Goal: Transaction & Acquisition: Download file/media

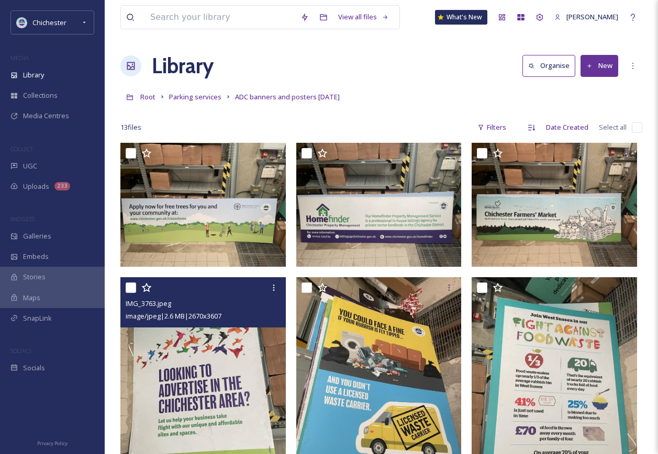
scroll to position [695, 0]
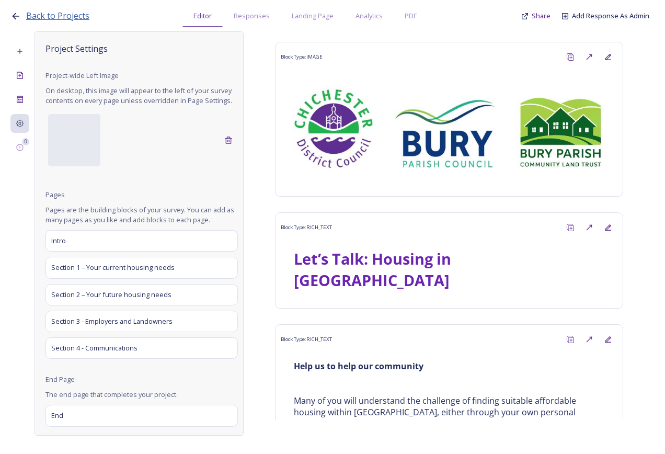
click at [75, 15] on span "Back to Projects" at bounding box center [57, 16] width 63 height 12
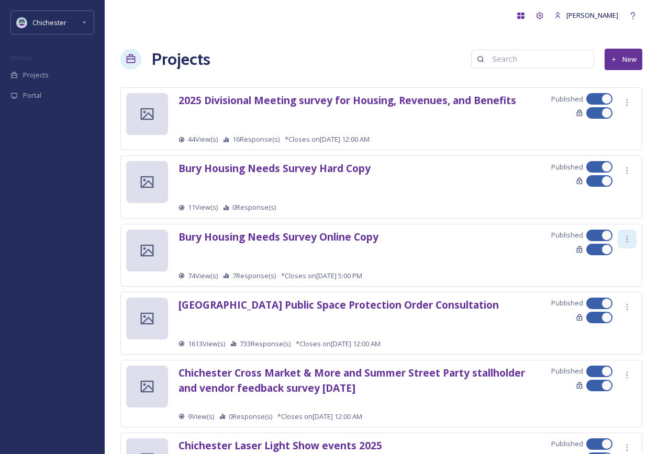
click at [632, 237] on div at bounding box center [626, 239] width 19 height 19
click at [625, 287] on span "Edit Settings" at bounding box center [611, 282] width 39 height 10
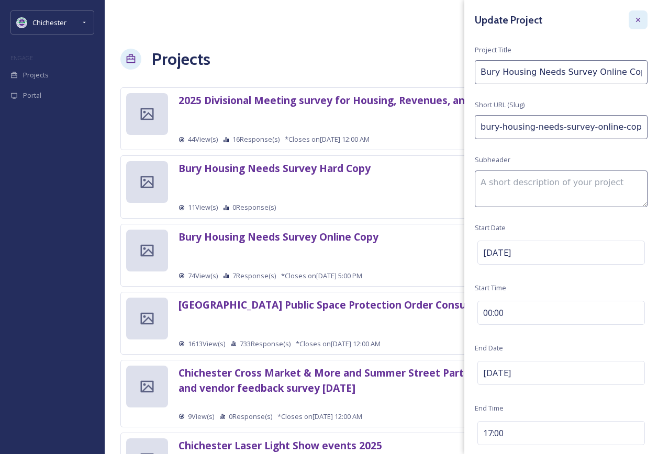
click at [633, 19] on icon at bounding box center [637, 20] width 8 height 8
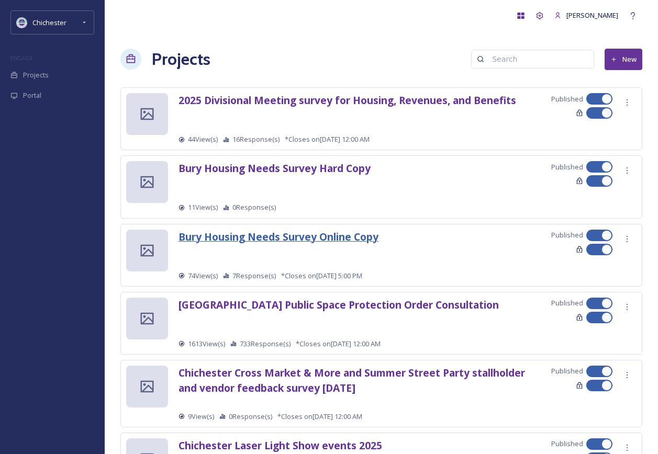
click at [334, 233] on strong "Bury Housing Needs Survey Online Copy" at bounding box center [278, 237] width 200 height 14
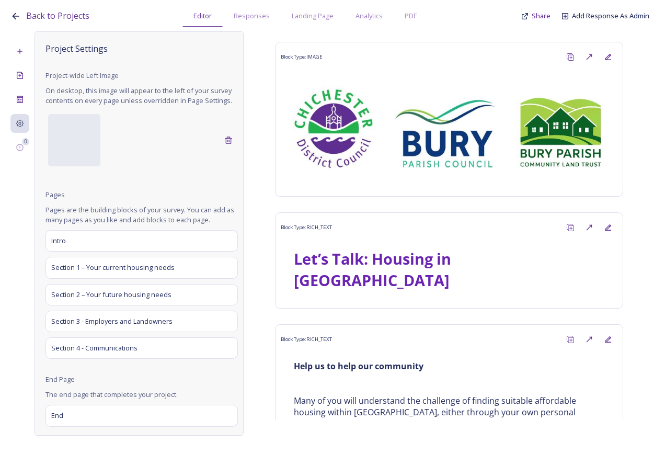
click at [541, 22] on div "Back to Projects Editor Responses Landing Page Analytics PDF Share Add Response…" at bounding box center [335, 13] width 650 height 27
click at [540, 20] on span "Share" at bounding box center [541, 15] width 19 height 9
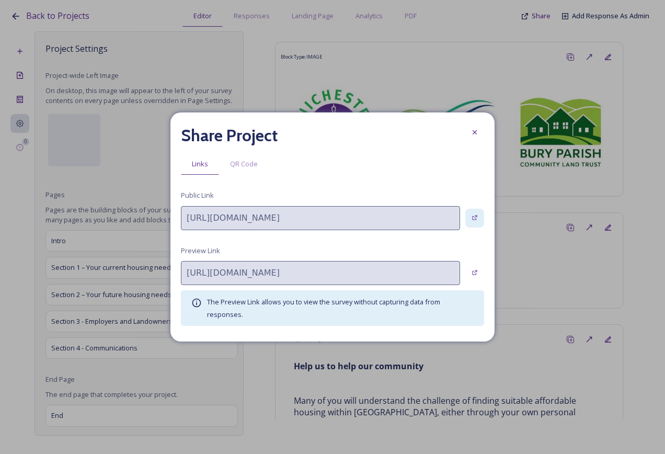
click at [478, 213] on div at bounding box center [475, 218] width 19 height 19
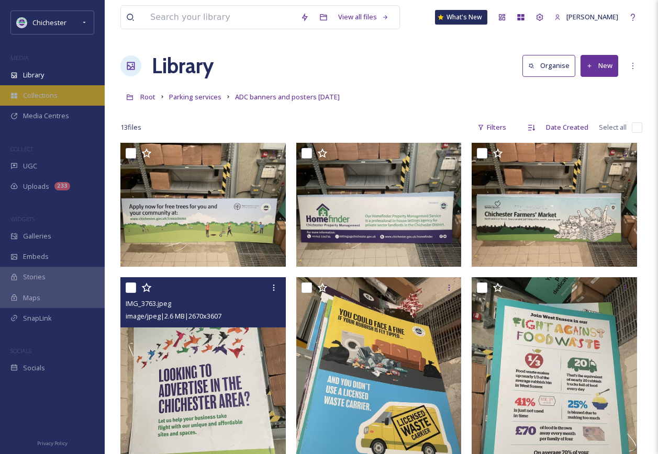
scroll to position [590, 0]
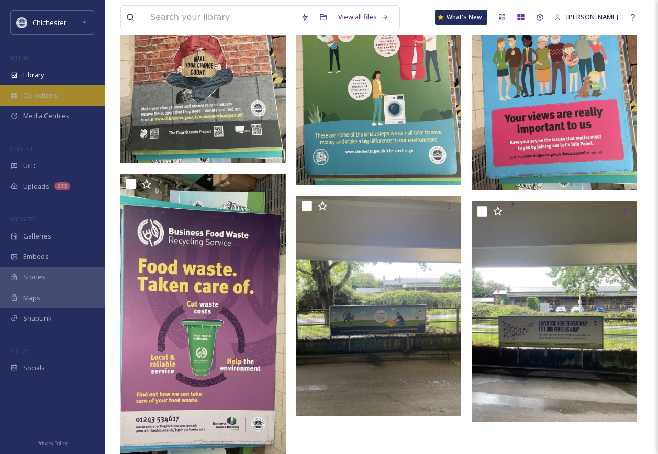
click at [55, 86] on div "Collections" at bounding box center [52, 95] width 105 height 20
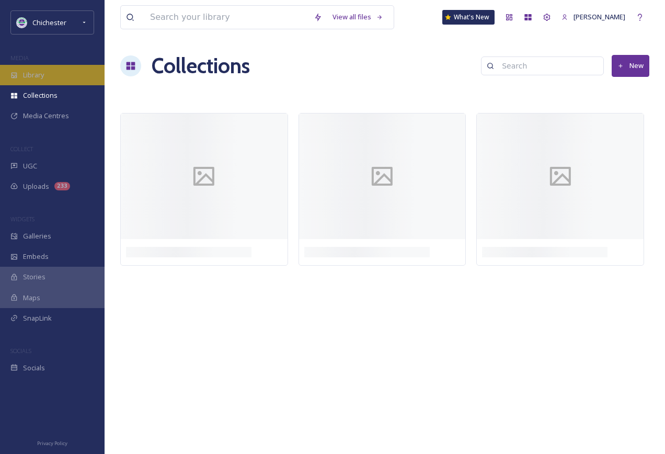
click at [54, 79] on div "Library" at bounding box center [52, 75] width 105 height 20
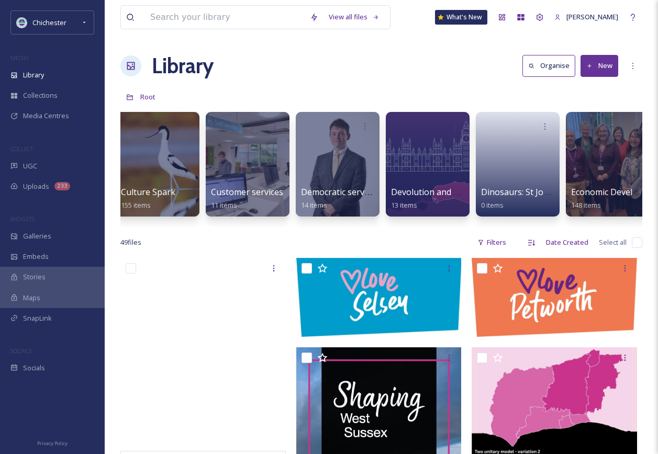
scroll to position [0, 1942]
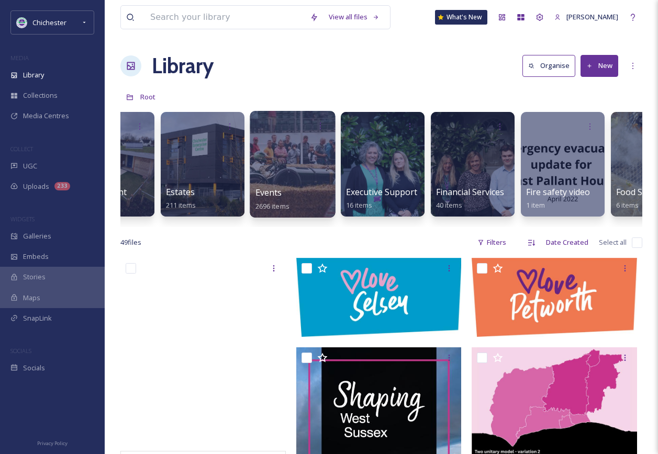
click at [284, 167] on div at bounding box center [292, 164] width 85 height 107
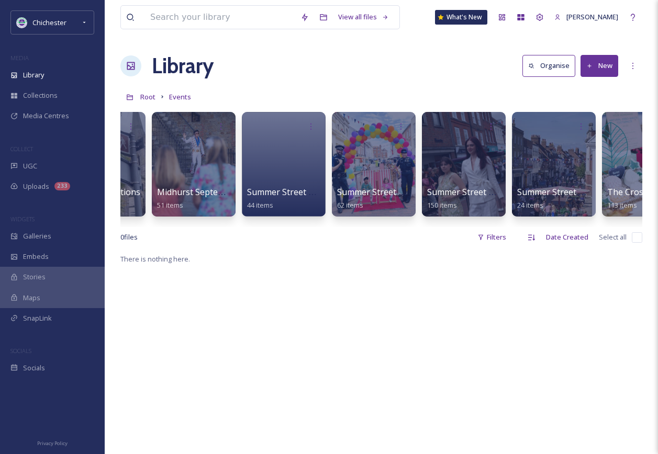
scroll to position [0, 1818]
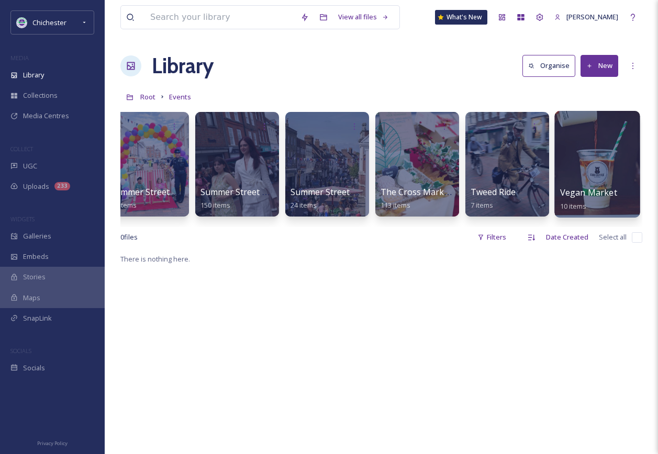
click at [591, 157] on div at bounding box center [596, 164] width 85 height 107
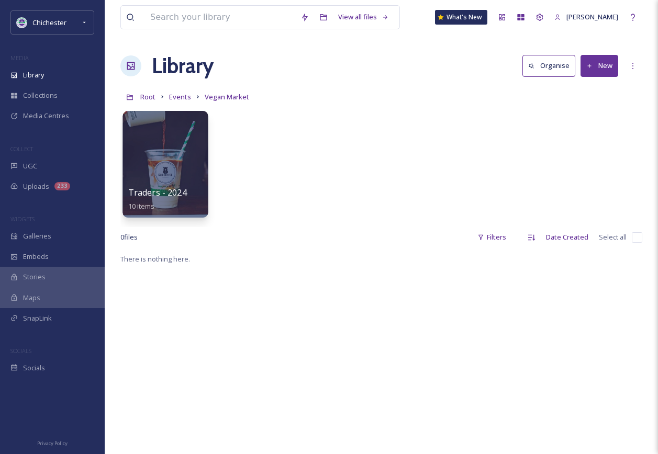
click at [183, 172] on div at bounding box center [164, 164] width 85 height 107
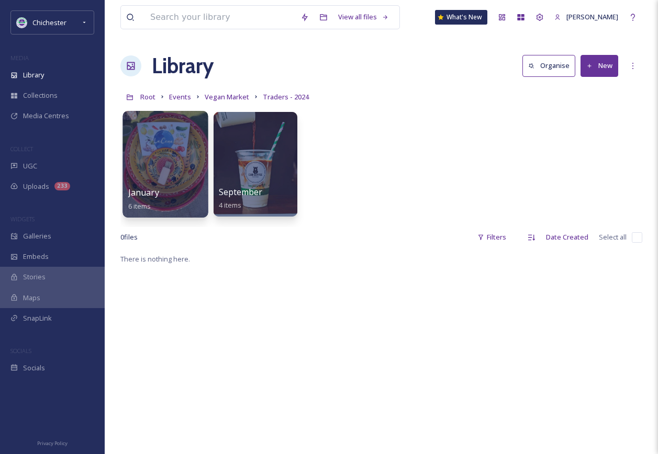
click at [171, 157] on div at bounding box center [164, 164] width 85 height 107
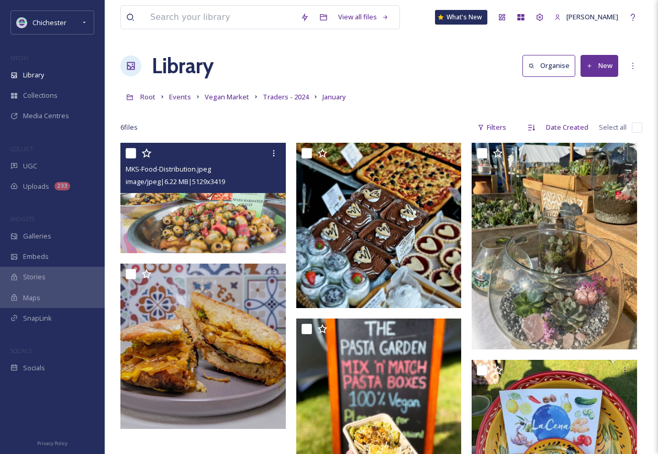
click at [128, 153] on input "checkbox" at bounding box center [131, 153] width 10 height 10
checkbox input "true"
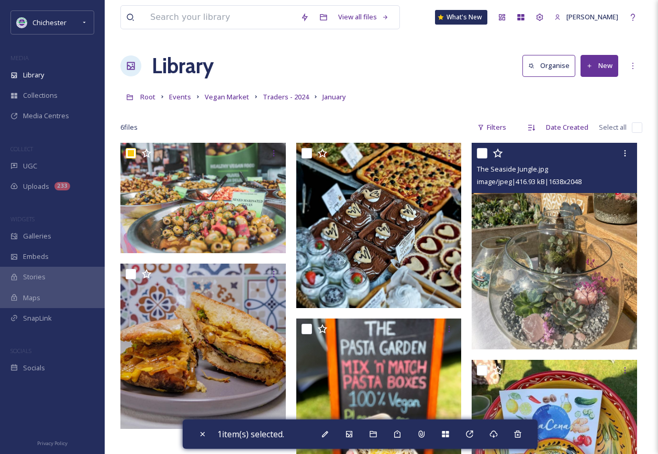
click at [484, 152] on input "checkbox" at bounding box center [482, 153] width 10 height 10
checkbox input "true"
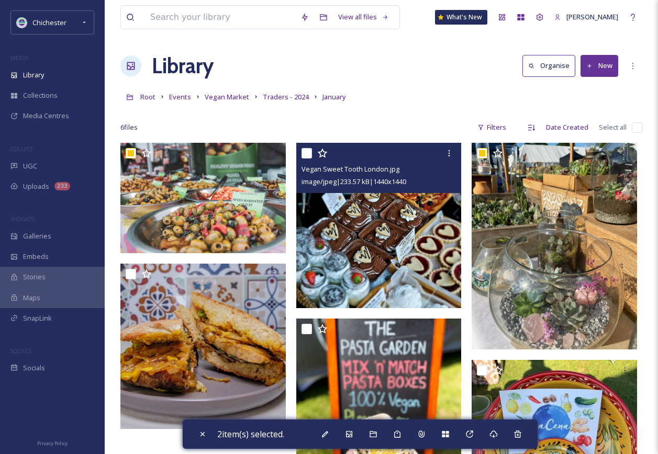
click at [308, 150] on input "checkbox" at bounding box center [306, 153] width 10 height 10
checkbox input "true"
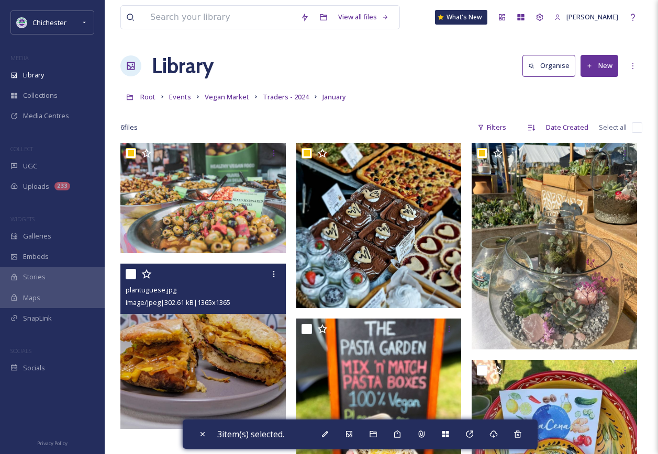
click at [131, 272] on input "checkbox" at bounding box center [131, 274] width 10 height 10
checkbox input "true"
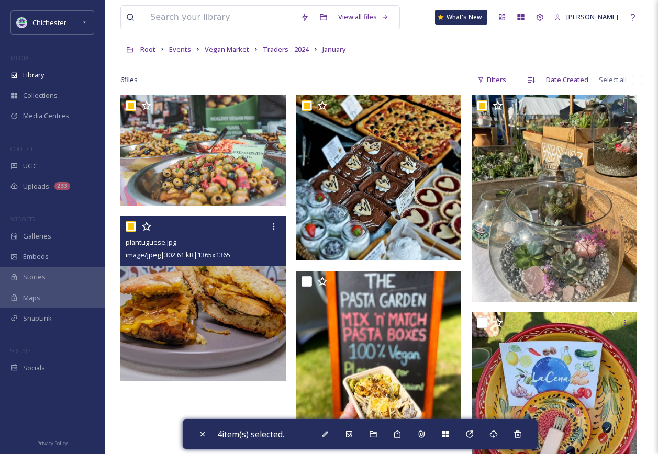
scroll to position [144, 0]
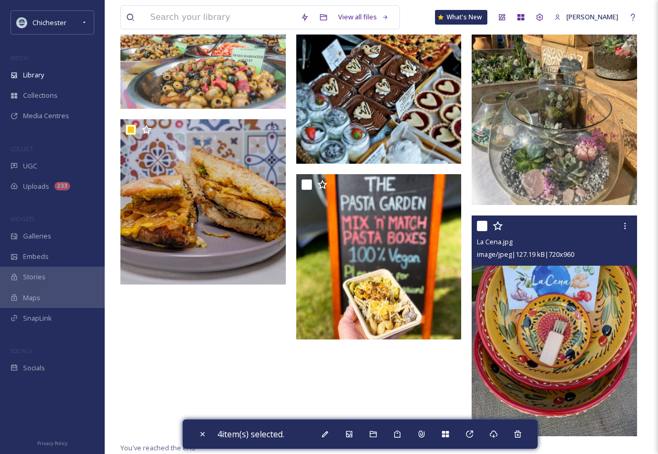
click at [479, 226] on input "checkbox" at bounding box center [482, 226] width 10 height 10
checkbox input "true"
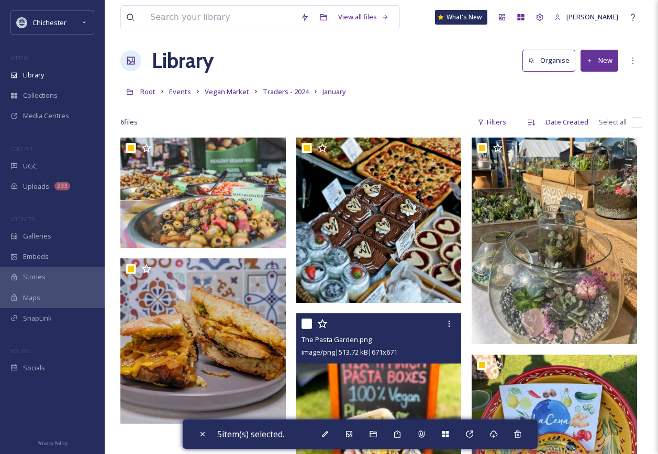
scroll to position [0, 0]
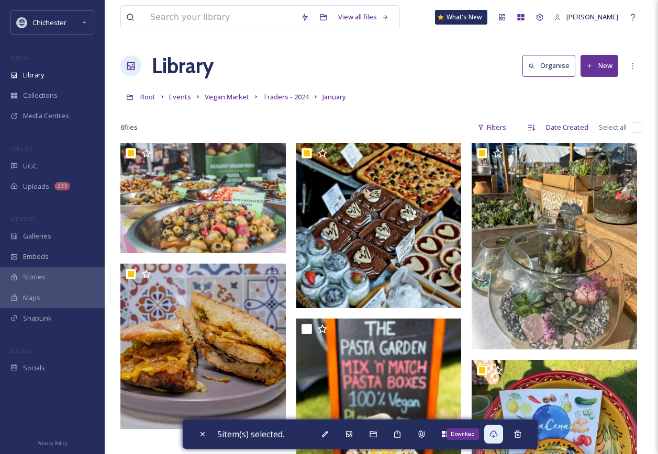
click at [489, 436] on div "Download" at bounding box center [493, 434] width 19 height 19
click at [207, 434] on div "Close" at bounding box center [202, 434] width 19 height 19
checkbox input "false"
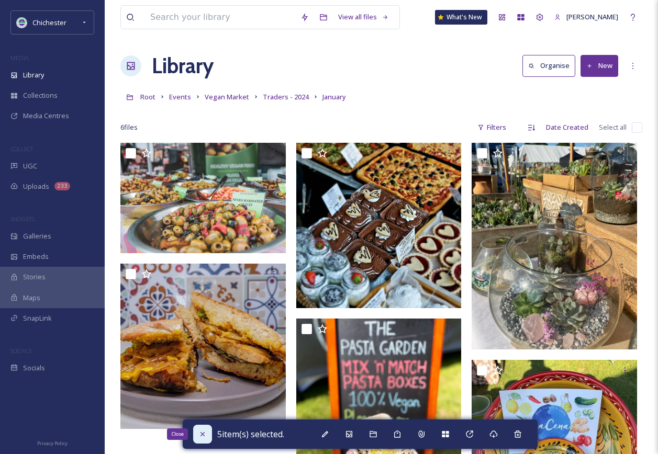
checkbox input "false"
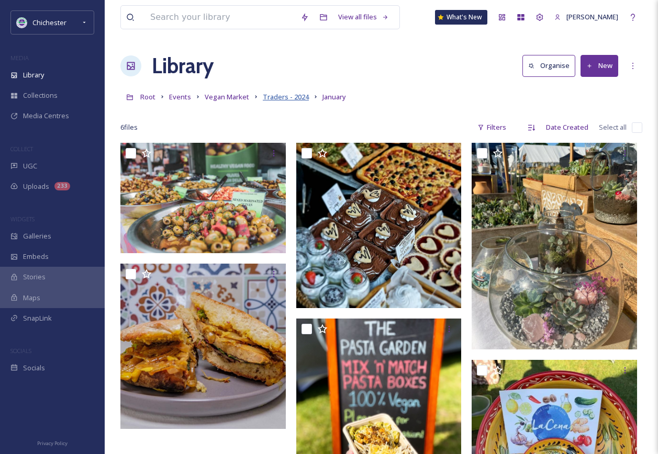
click at [282, 96] on span "Traders - 2024" at bounding box center [286, 96] width 46 height 9
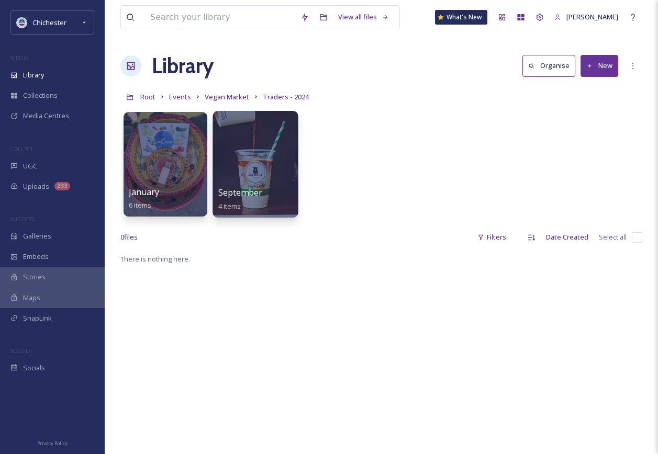
click at [242, 195] on span "September" at bounding box center [240, 193] width 44 height 12
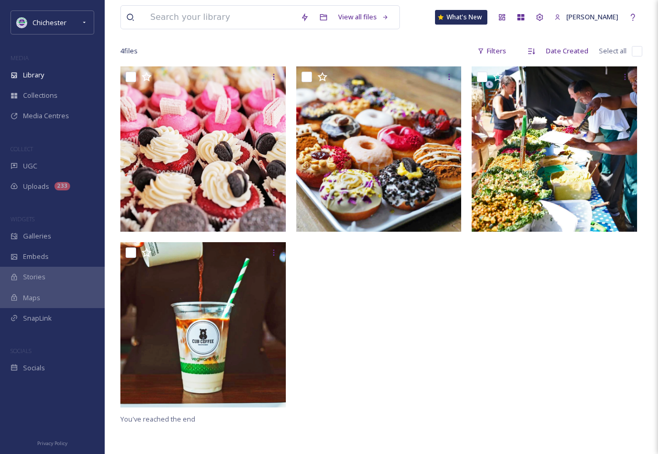
scroll to position [52, 0]
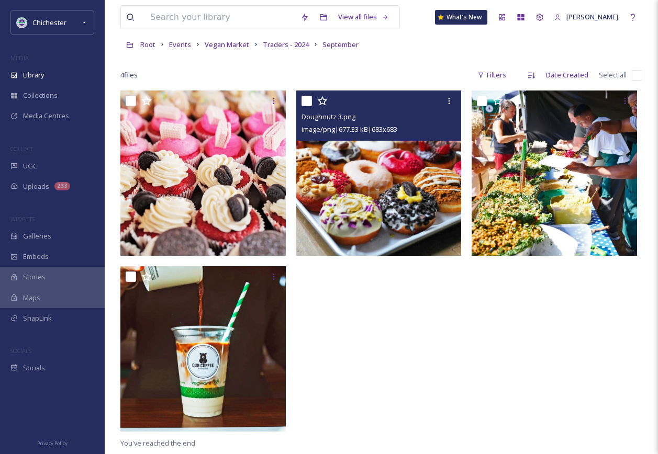
click at [305, 98] on input "checkbox" at bounding box center [306, 101] width 10 height 10
checkbox input "true"
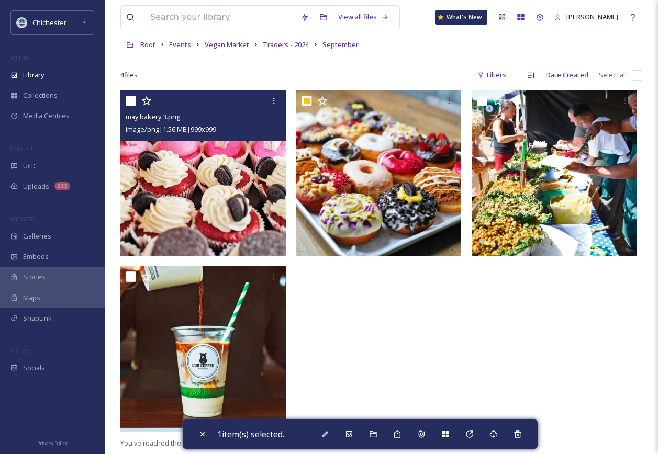
click at [132, 99] on input "checkbox" at bounding box center [131, 101] width 10 height 10
checkbox input "true"
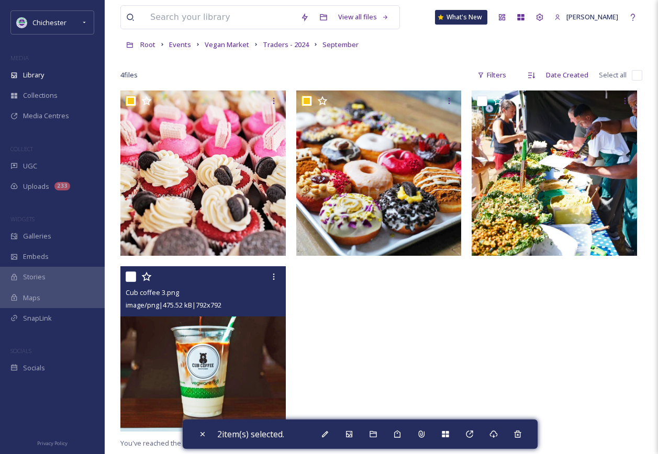
click at [133, 274] on input "checkbox" at bounding box center [131, 276] width 10 height 10
checkbox input "true"
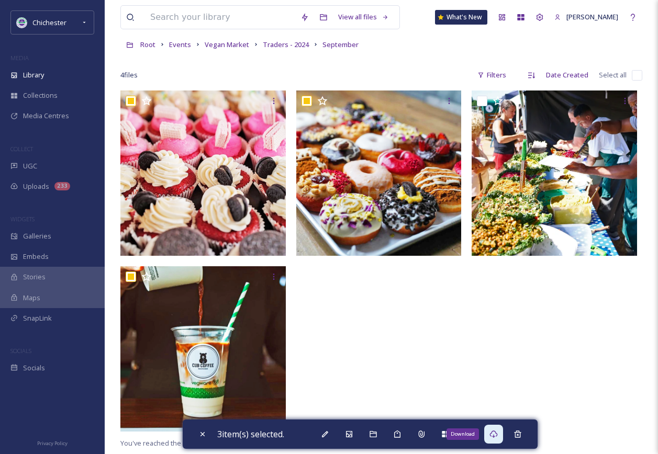
click at [503, 432] on div "Download" at bounding box center [493, 434] width 19 height 19
drag, startPoint x: 201, startPoint y: 432, endPoint x: 223, endPoint y: 399, distance: 39.3
click at [201, 431] on icon at bounding box center [202, 434] width 8 height 8
checkbox input "false"
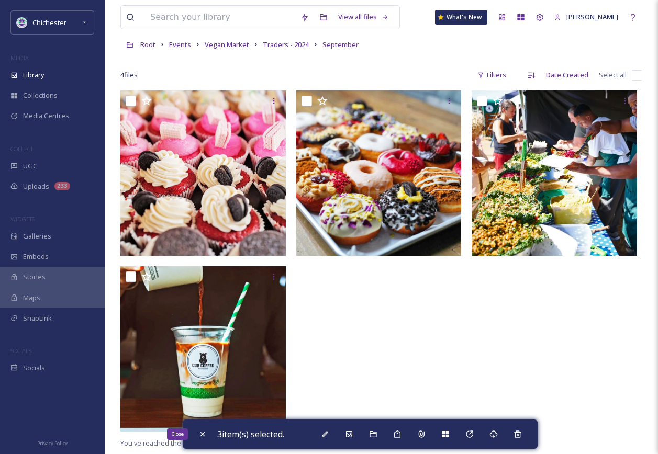
checkbox input "false"
